Goal: Task Accomplishment & Management: Manage account settings

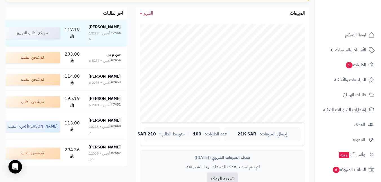
scroll to position [113, 0]
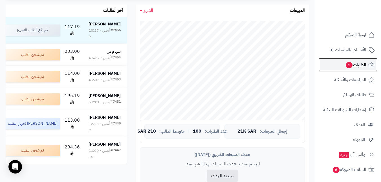
click at [344, 63] on link "الطلبات 1" at bounding box center [347, 65] width 59 height 14
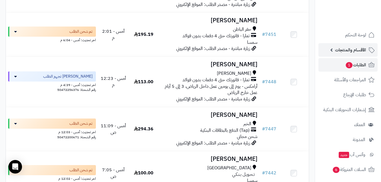
click at [351, 47] on span "الأقسام والمنتجات" at bounding box center [350, 50] width 31 height 8
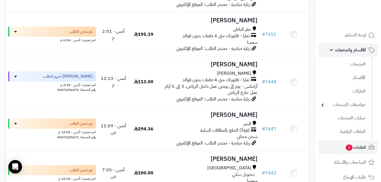
click at [351, 47] on span "الأقسام والمنتجات" at bounding box center [350, 50] width 31 height 8
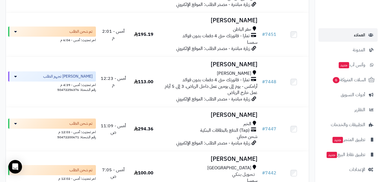
scroll to position [91, 0]
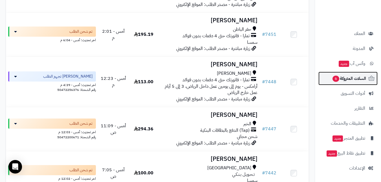
click at [341, 80] on span "السلات المتروكة 6" at bounding box center [349, 78] width 34 height 8
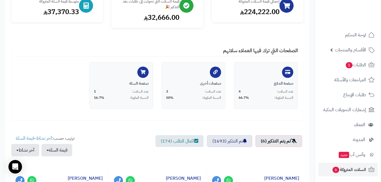
scroll to position [141, 0]
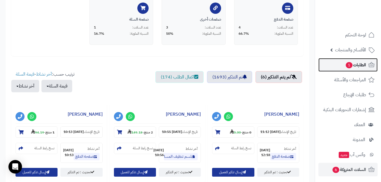
click at [345, 61] on span "الطلبات 1" at bounding box center [355, 65] width 21 height 8
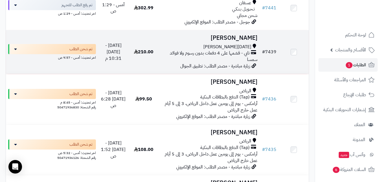
scroll to position [479, 0]
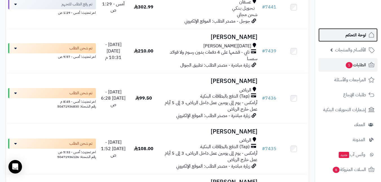
click at [344, 35] on link "لوحة التحكم" at bounding box center [347, 35] width 59 height 14
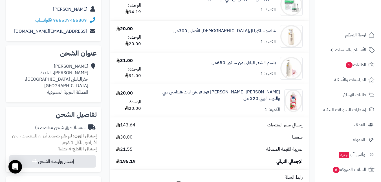
scroll to position [85, 0]
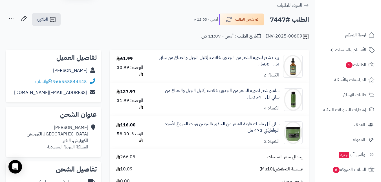
scroll to position [28, 0]
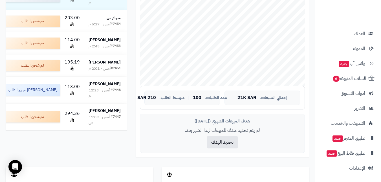
scroll to position [254, 0]
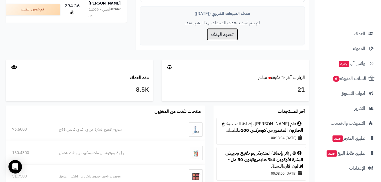
click at [217, 39] on button "تحديد الهدف" at bounding box center [222, 34] width 31 height 12
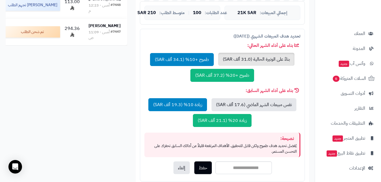
scroll to position [226, 0]
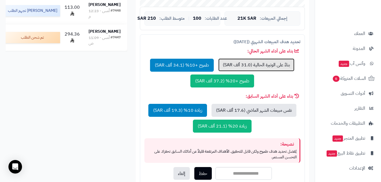
click at [254, 61] on button "بناءً على الوتيرة الحالية (31.0 ألف SAR)" at bounding box center [256, 64] width 76 height 13
type input "*****"
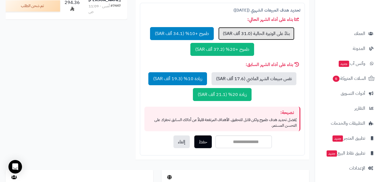
scroll to position [282, 0]
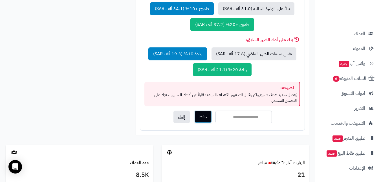
click at [205, 116] on button "حفظ" at bounding box center [202, 116] width 17 height 13
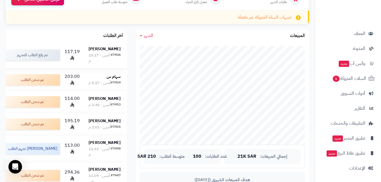
scroll to position [141, 0]
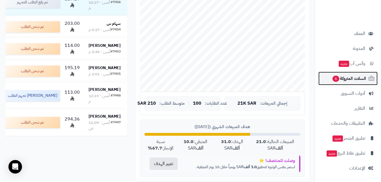
click at [360, 76] on span "السلات المتروكة 6" at bounding box center [349, 78] width 34 height 8
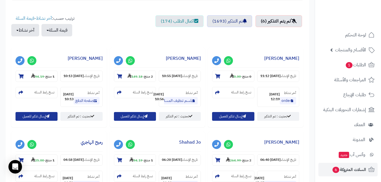
scroll to position [197, 0]
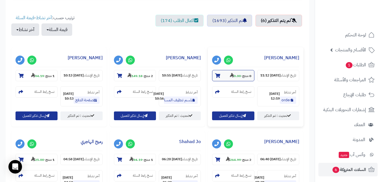
click at [231, 76] on strong "0.00" at bounding box center [235, 75] width 11 height 5
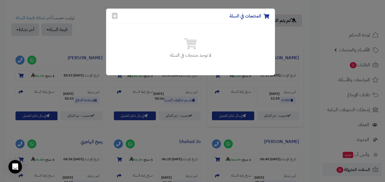
click at [118, 15] on div "المنتجات في السلة ×" at bounding box center [190, 16] width 169 height 15
click at [112, 18] on button "×" at bounding box center [115, 15] width 6 height 6
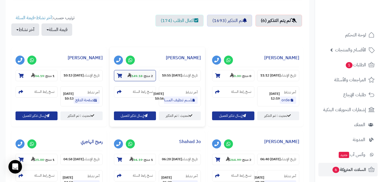
click at [132, 73] on small "2 منتج - 149.18" at bounding box center [139, 76] width 25 height 6
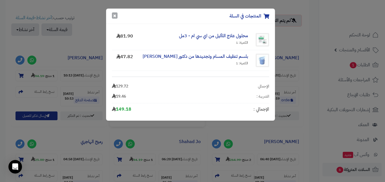
click at [115, 19] on button "×" at bounding box center [115, 15] width 6 height 6
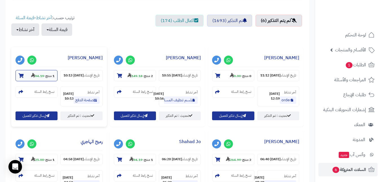
click at [42, 76] on strong "94.19" at bounding box center [37, 75] width 13 height 5
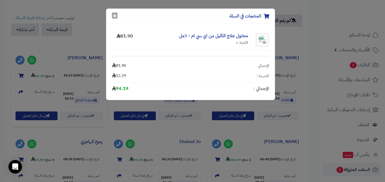
click at [113, 14] on button "×" at bounding box center [115, 15] width 6 height 6
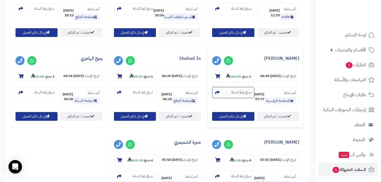
scroll to position [282, 0]
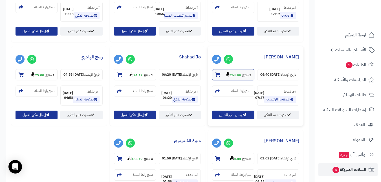
click at [226, 78] on small "2 منتج - 264.99" at bounding box center [238, 75] width 25 height 6
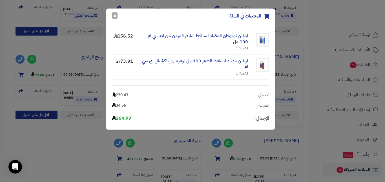
click at [114, 15] on button "×" at bounding box center [115, 15] width 6 height 6
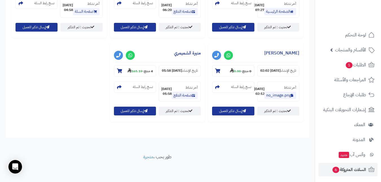
scroll to position [423, 0]
click at [142, 74] on strong "165.19" at bounding box center [134, 71] width 15 height 5
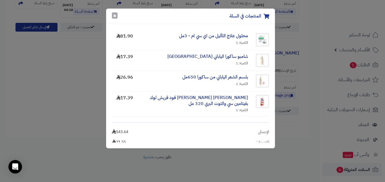
click at [115, 13] on button "×" at bounding box center [115, 15] width 6 height 6
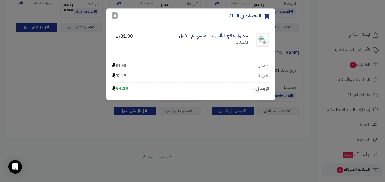
click at [114, 14] on button "×" at bounding box center [115, 15] width 6 height 6
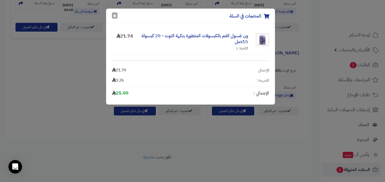
click at [116, 14] on button "×" at bounding box center [115, 15] width 6 height 6
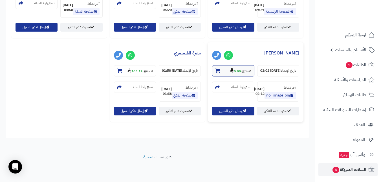
click at [212, 65] on section "0 منتج - 0.00" at bounding box center [233, 70] width 42 height 11
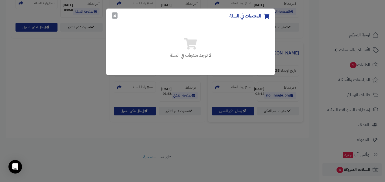
click at [116, 16] on button "×" at bounding box center [115, 15] width 6 height 6
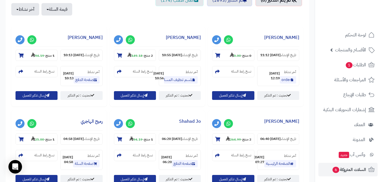
scroll to position [141, 0]
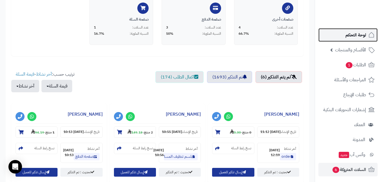
click at [339, 39] on link "لوحة التحكم" at bounding box center [347, 35] width 59 height 14
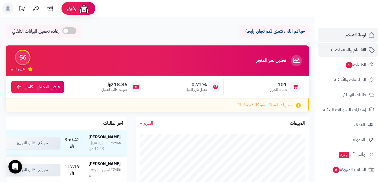
click at [354, 47] on span "الأقسام والمنتجات" at bounding box center [350, 50] width 31 height 8
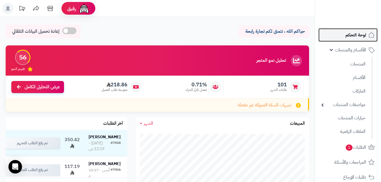
click at [351, 36] on span "لوحة التحكم" at bounding box center [355, 35] width 21 height 8
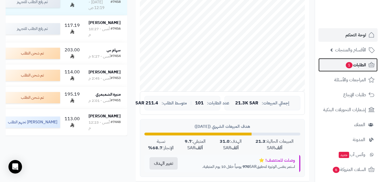
click at [350, 61] on span "الطلبات 1" at bounding box center [355, 65] width 21 height 8
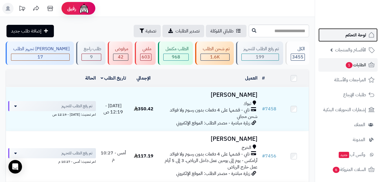
click at [363, 33] on span "لوحة التحكم" at bounding box center [355, 35] width 21 height 8
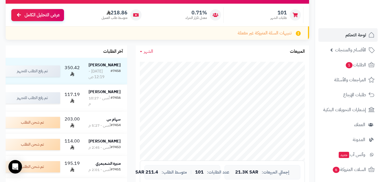
scroll to position [85, 0]
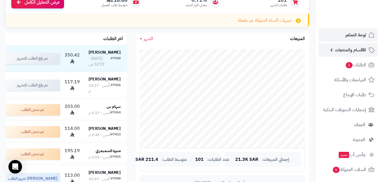
click at [343, 51] on span "الأقسام والمنتجات" at bounding box center [350, 50] width 31 height 8
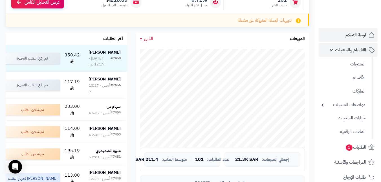
click at [342, 51] on span "الأقسام والمنتجات" at bounding box center [350, 50] width 31 height 8
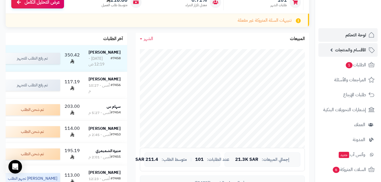
click at [342, 51] on span "الأقسام والمنتجات" at bounding box center [350, 50] width 31 height 8
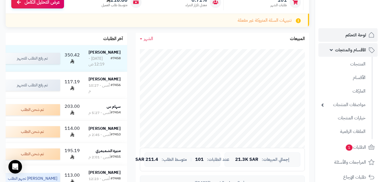
click at [342, 51] on span "الأقسام والمنتجات" at bounding box center [350, 50] width 31 height 8
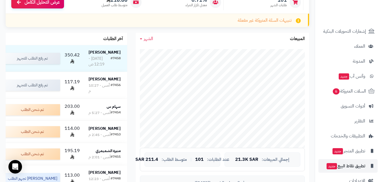
scroll to position [91, 0]
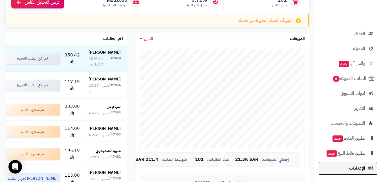
click at [350, 168] on span "الإعدادات" at bounding box center [357, 168] width 16 height 8
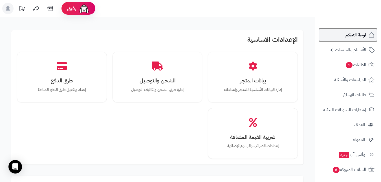
click at [352, 34] on span "لوحة التحكم" at bounding box center [355, 35] width 21 height 8
